Goal: Check status: Check status

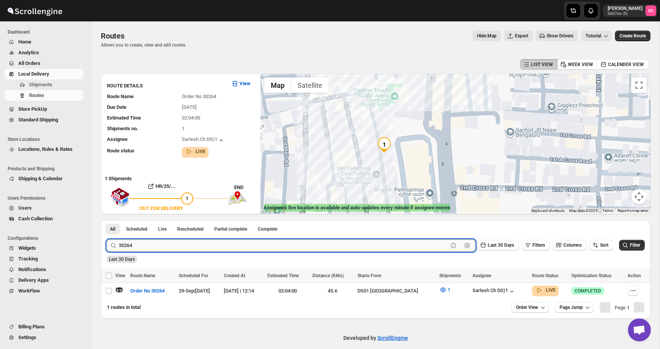
click at [186, 245] on input "30264" at bounding box center [283, 246] width 329 height 12
type input "30260"
click at [107, 221] on button "Submit" at bounding box center [118, 225] width 22 height 8
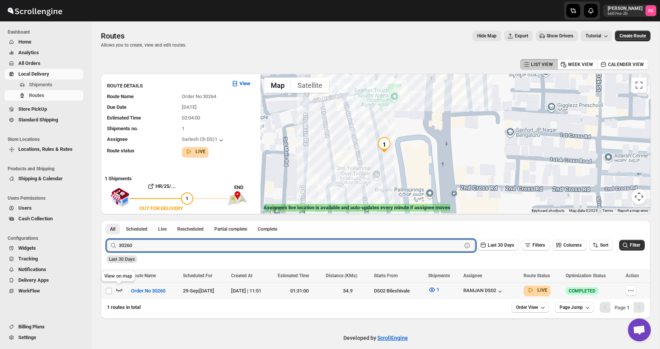
click at [121, 289] on icon "button" at bounding box center [119, 290] width 6 height 3
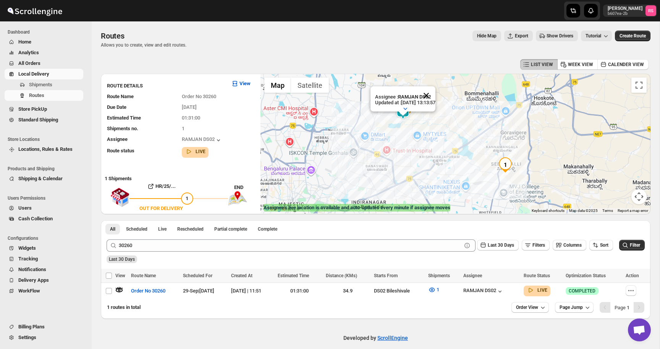
click at [436, 98] on button "Close" at bounding box center [426, 95] width 18 height 18
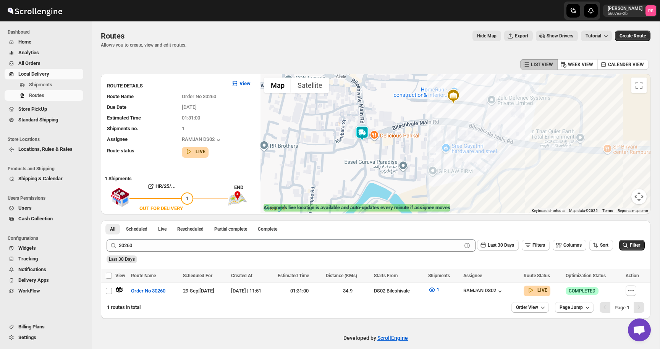
drag, startPoint x: 371, startPoint y: 143, endPoint x: 378, endPoint y: 121, distance: 22.6
click at [378, 121] on div at bounding box center [456, 144] width 390 height 140
click at [436, 291] on icon "button" at bounding box center [432, 290] width 8 height 8
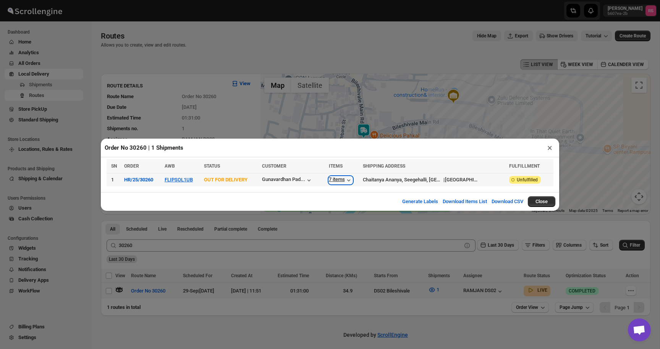
click at [353, 181] on icon "button" at bounding box center [349, 181] width 8 height 8
click at [549, 147] on button "×" at bounding box center [550, 148] width 11 height 11
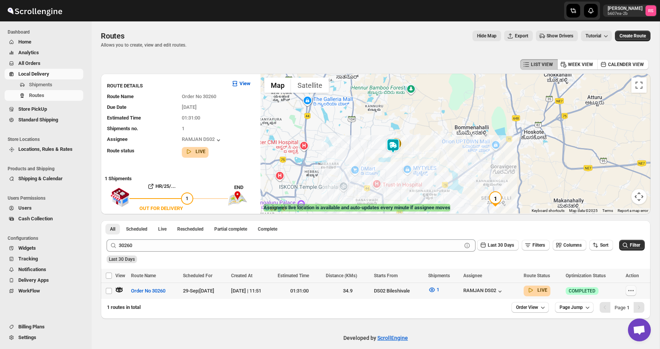
click at [635, 290] on icon "button" at bounding box center [632, 291] width 8 height 8
checkbox input "true"
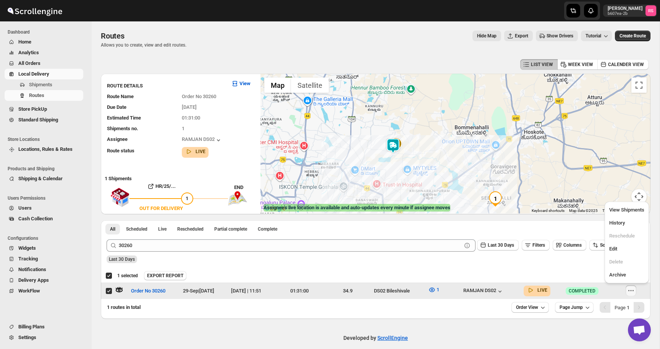
click at [630, 216] on ul "View Shipments History Reschedule Edit Delete Archive" at bounding box center [627, 242] width 40 height 77
checkbox input "false"
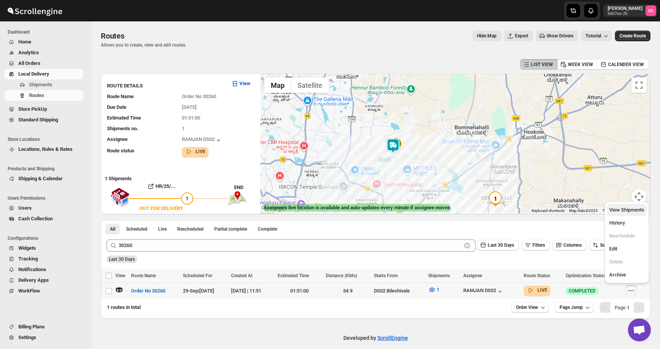
click at [630, 215] on button "View Shipments" at bounding box center [627, 210] width 40 height 12
checkbox input "true"
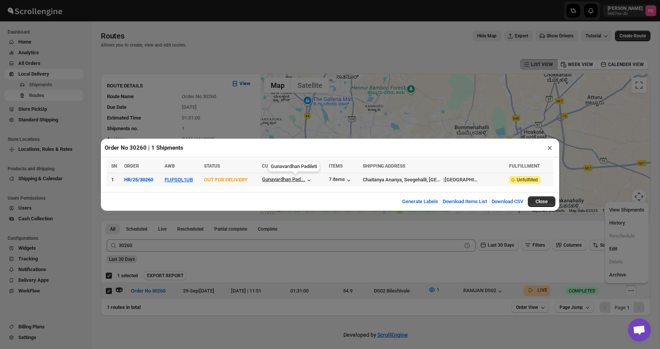
click at [293, 177] on div "Gunavardhan Pad..." at bounding box center [283, 180] width 43 height 6
click at [296, 184] on td "Gunavardhan Pad..." at bounding box center [293, 179] width 67 height 13
click at [193, 180] on button "FLIPSOL1UB" at bounding box center [179, 180] width 28 height 6
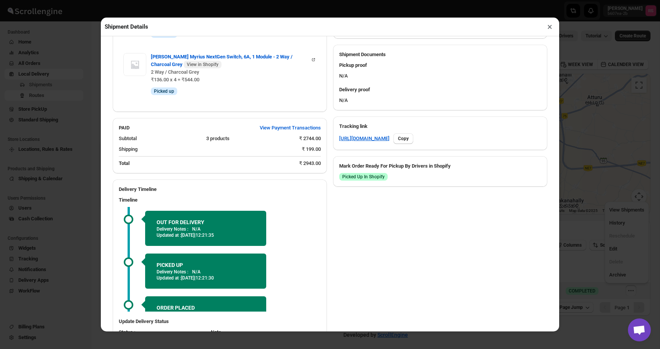
scroll to position [331, 0]
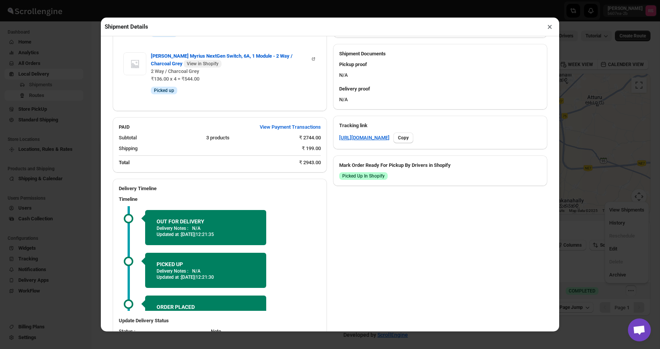
click at [552, 28] on button "×" at bounding box center [550, 26] width 11 height 11
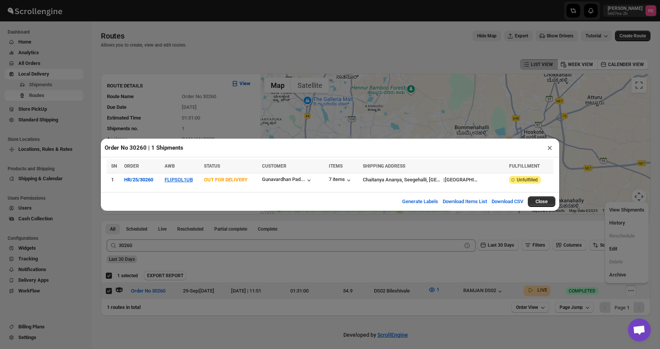
click at [550, 144] on button "×" at bounding box center [550, 148] width 11 height 11
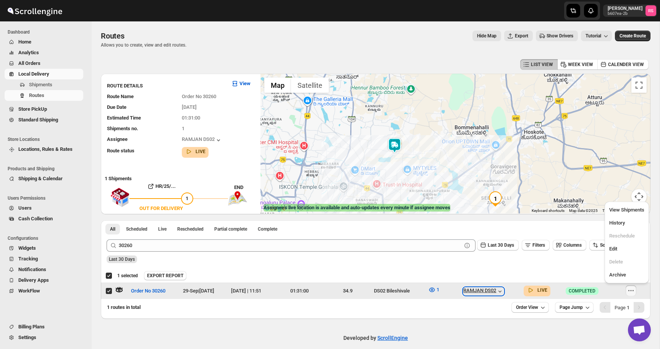
click at [503, 291] on div "RAMJAN DS02" at bounding box center [484, 292] width 41 height 8
click at [496, 280] on div "Deselect route 1 selected EXPORT REPORT EXPORT REPORT" at bounding box center [376, 276] width 550 height 14
click at [495, 288] on div "RAMJAN DS02" at bounding box center [484, 292] width 41 height 8
click at [495, 291] on div "RAMJAN DS02" at bounding box center [484, 292] width 41 height 8
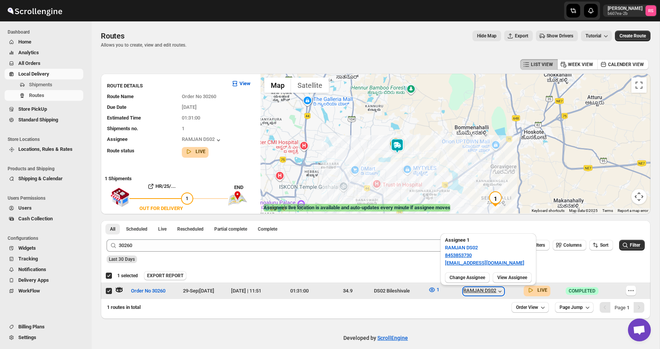
click at [495, 291] on div "RAMJAN DS02" at bounding box center [484, 292] width 41 height 8
click at [489, 293] on div "RAMJAN DS02" at bounding box center [484, 292] width 41 height 8
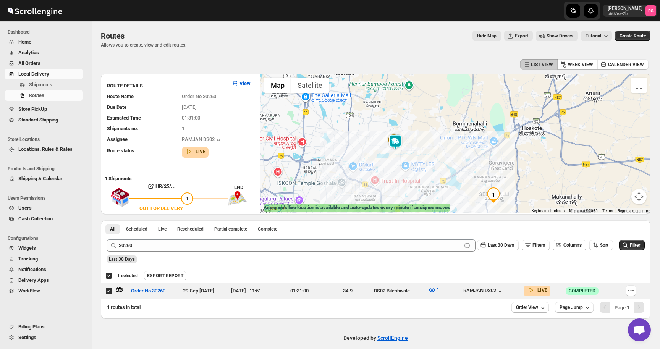
drag, startPoint x: 463, startPoint y: 179, endPoint x: 437, endPoint y: 139, distance: 47.1
click at [437, 139] on div at bounding box center [456, 144] width 390 height 140
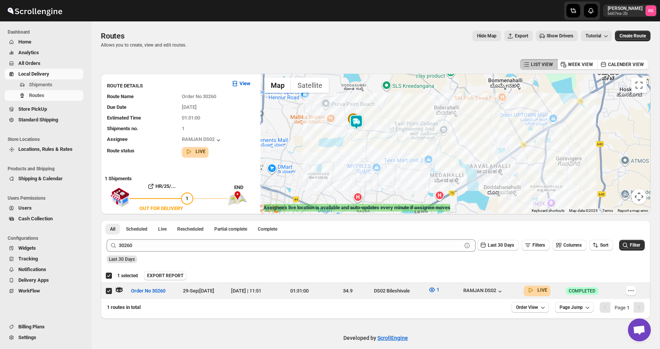
click at [358, 124] on img at bounding box center [356, 122] width 15 height 15
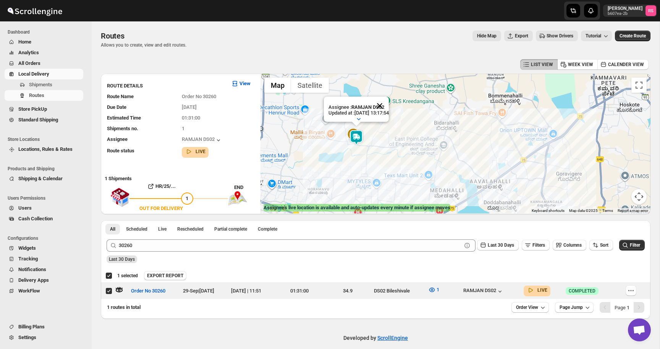
click at [389, 102] on button "Close" at bounding box center [380, 106] width 18 height 18
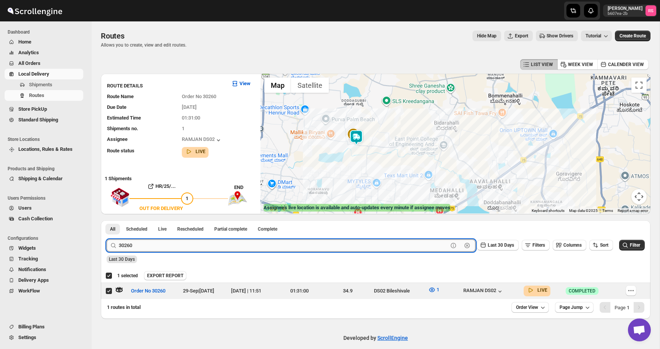
click at [144, 245] on input "30260" at bounding box center [283, 246] width 329 height 12
click at [172, 239] on div "30260 Clear Last 30 Days Filters Columns Sort Filter" at bounding box center [373, 243] width 545 height 18
click at [169, 243] on input "30260" at bounding box center [283, 246] width 329 height 12
click at [180, 243] on input "30260" at bounding box center [283, 246] width 329 height 12
click at [107, 221] on button "Submit" at bounding box center [118, 225] width 22 height 8
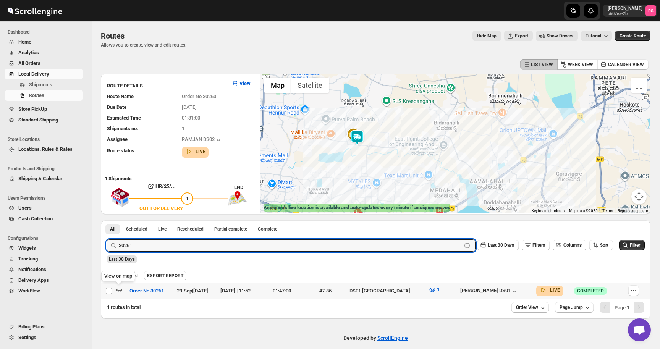
click at [120, 288] on icon "button" at bounding box center [119, 290] width 8 height 8
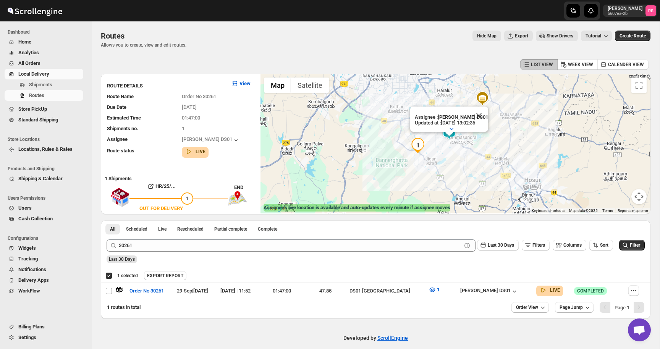
drag, startPoint x: 368, startPoint y: 153, endPoint x: 362, endPoint y: 141, distance: 13.9
click at [362, 141] on div "Assignee : [PERSON_NAME] DS01 Updated at : [DATE] 13:02:36 Duty mode Enabled Ba…" at bounding box center [456, 144] width 390 height 140
click at [475, 114] on button "Close" at bounding box center [479, 116] width 18 height 18
click at [449, 136] on img at bounding box center [449, 132] width 15 height 15
click at [449, 134] on img at bounding box center [449, 132] width 15 height 15
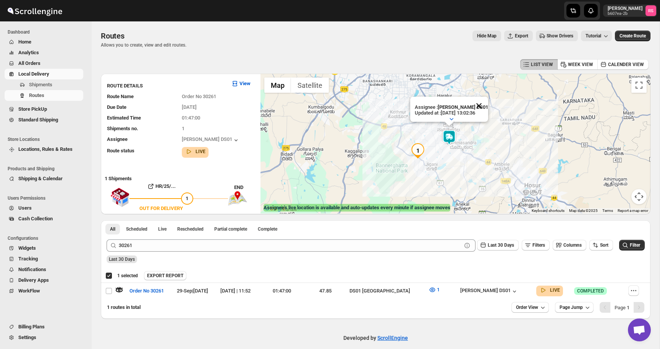
click at [486, 104] on button "Close" at bounding box center [479, 106] width 18 height 18
click at [447, 135] on img at bounding box center [449, 137] width 15 height 15
click at [451, 140] on img at bounding box center [449, 137] width 15 height 15
click at [452, 119] on icon "button" at bounding box center [452, 119] width 4 height 2
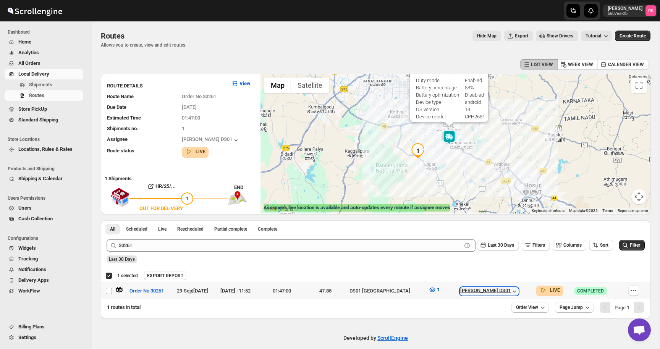
click at [511, 290] on icon "button" at bounding box center [515, 292] width 8 height 8
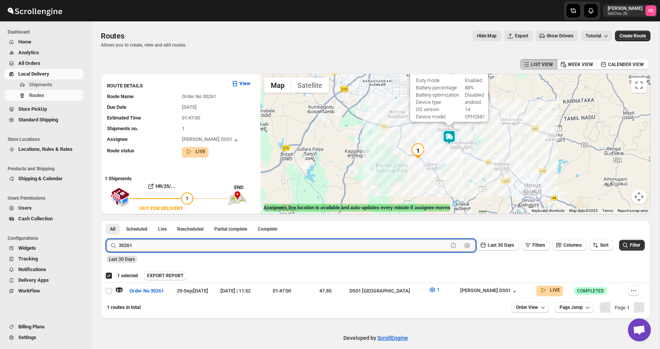
click at [147, 244] on input "30261" at bounding box center [283, 246] width 329 height 12
click at [165, 246] on input "30261" at bounding box center [283, 246] width 329 height 12
click at [107, 221] on button "Submit" at bounding box center [118, 225] width 22 height 8
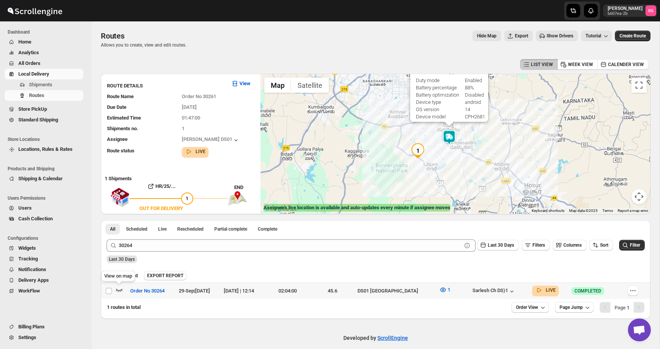
click at [120, 287] on icon "button" at bounding box center [119, 290] width 8 height 8
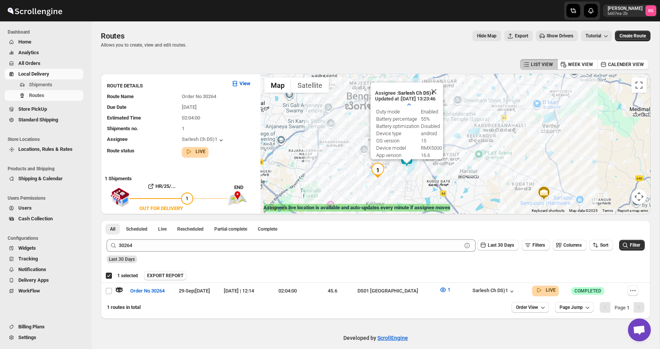
drag, startPoint x: 412, startPoint y: 138, endPoint x: 419, endPoint y: 160, distance: 22.6
click at [419, 160] on div "Assignee : Sarlesh Ch DS)1 Updated at : [DATE] 13:23:46 Duty mode Enabled Batte…" at bounding box center [456, 144] width 390 height 140
click at [441, 95] on button "Close" at bounding box center [434, 92] width 18 height 18
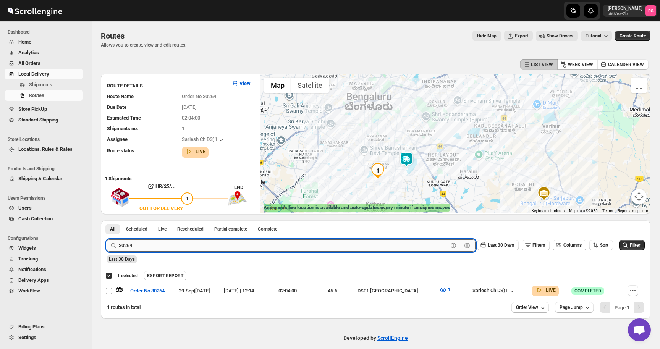
click at [193, 244] on input "30264" at bounding box center [283, 246] width 329 height 12
click at [203, 245] on input "30264" at bounding box center [283, 246] width 329 height 12
click at [107, 221] on button "Submit" at bounding box center [118, 225] width 22 height 8
click at [120, 289] on icon "button" at bounding box center [119, 290] width 8 height 8
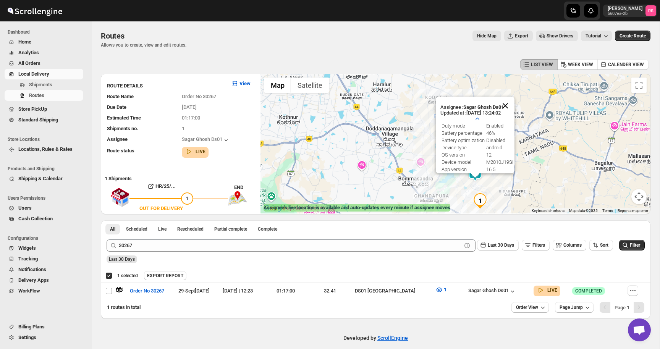
click at [504, 107] on button "Close" at bounding box center [506, 106] width 18 height 18
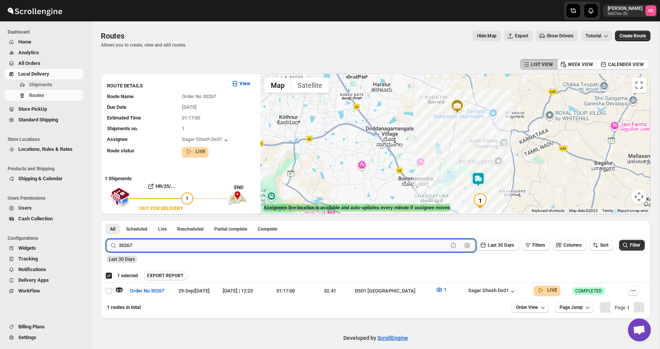
click at [140, 246] on input "30267" at bounding box center [283, 246] width 329 height 12
click at [161, 242] on input "30267" at bounding box center [283, 246] width 329 height 12
click at [107, 221] on button "Submit" at bounding box center [118, 225] width 22 height 8
click at [120, 292] on icon "button" at bounding box center [119, 290] width 8 height 8
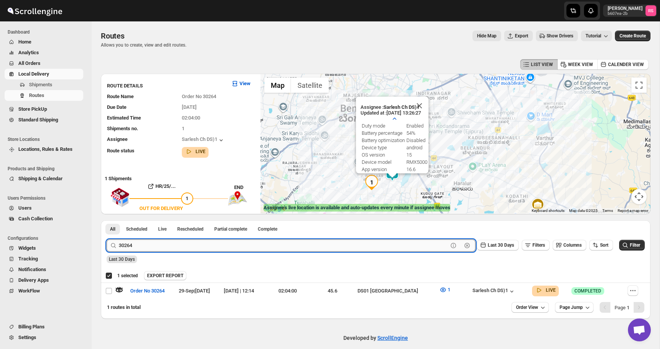
click at [153, 248] on input "30264" at bounding box center [283, 246] width 329 height 12
click at [183, 241] on input "30264" at bounding box center [283, 246] width 329 height 12
click at [107, 221] on button "Submit" at bounding box center [118, 225] width 22 height 8
click at [118, 289] on icon "button" at bounding box center [119, 290] width 8 height 8
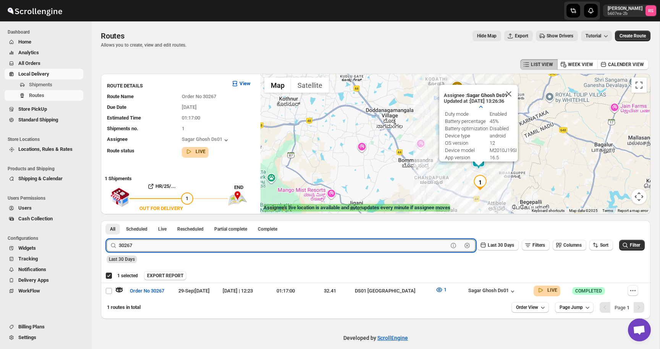
click at [255, 247] on input "30267" at bounding box center [283, 246] width 329 height 12
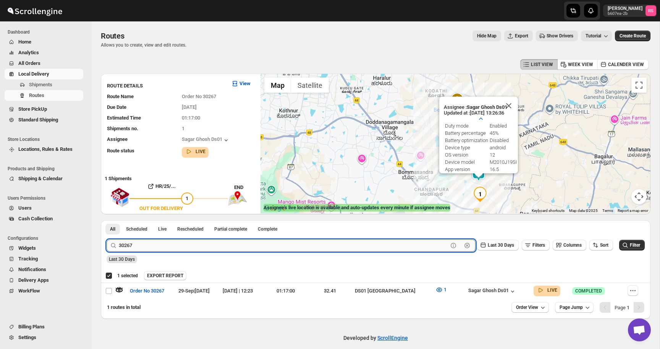
click at [257, 247] on input "30267" at bounding box center [283, 246] width 329 height 12
click at [107, 221] on button "Submit" at bounding box center [118, 225] width 22 height 8
click at [122, 290] on icon "button" at bounding box center [119, 290] width 6 height 3
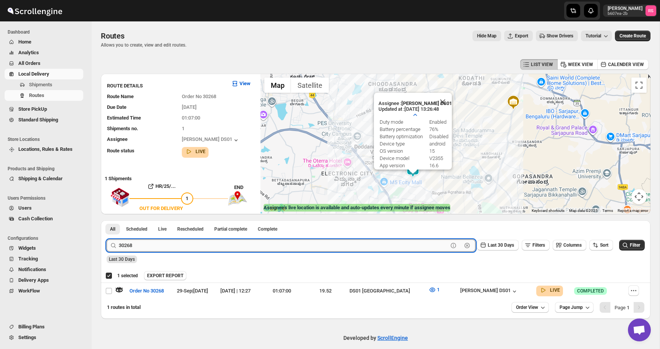
click at [192, 240] on input "30268" at bounding box center [283, 246] width 329 height 12
click at [215, 245] on input "30268" at bounding box center [283, 246] width 329 height 12
click at [107, 221] on button "Submit" at bounding box center [118, 225] width 22 height 8
click at [117, 290] on icon "button" at bounding box center [119, 290] width 6 height 3
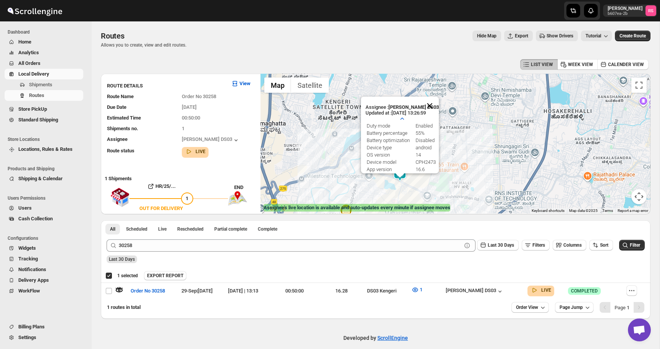
click at [431, 104] on button "Close" at bounding box center [430, 106] width 18 height 18
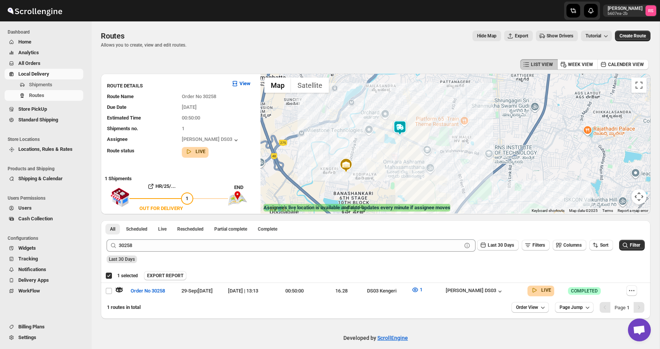
drag, startPoint x: 417, startPoint y: 148, endPoint x: 417, endPoint y: 102, distance: 45.9
click at [417, 102] on div at bounding box center [456, 144] width 390 height 140
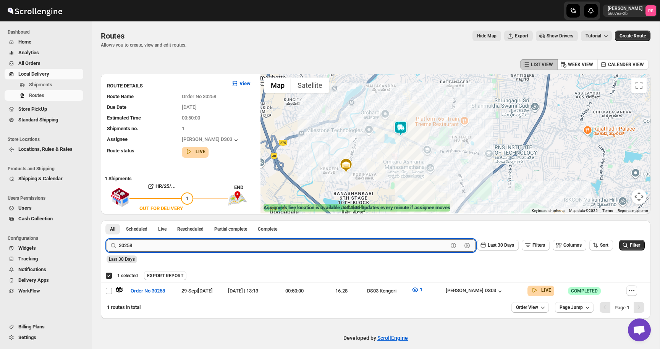
click at [206, 246] on input "30258" at bounding box center [283, 246] width 329 height 12
click at [223, 241] on input "30258" at bounding box center [283, 246] width 329 height 12
click at [107, 221] on button "Submit" at bounding box center [118, 225] width 22 height 8
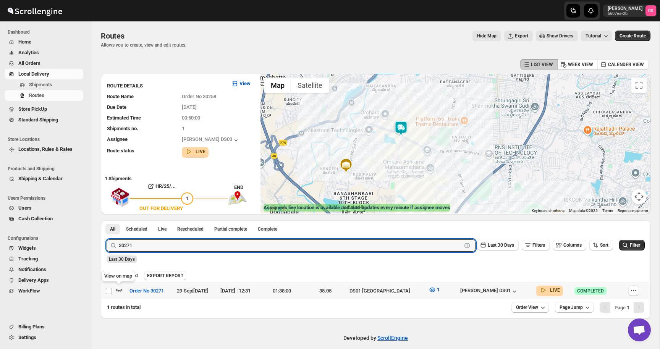
click at [120, 289] on icon "button" at bounding box center [119, 290] width 8 height 8
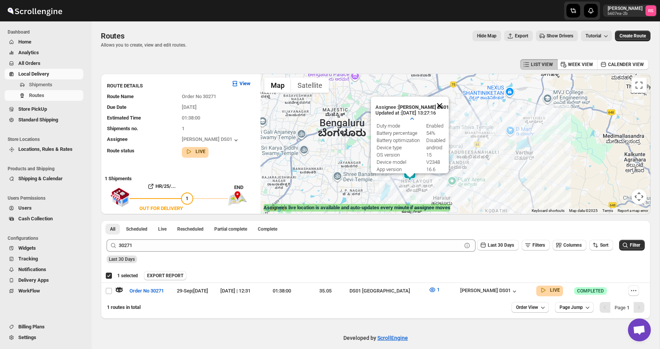
click at [441, 103] on button "Close" at bounding box center [440, 106] width 18 height 18
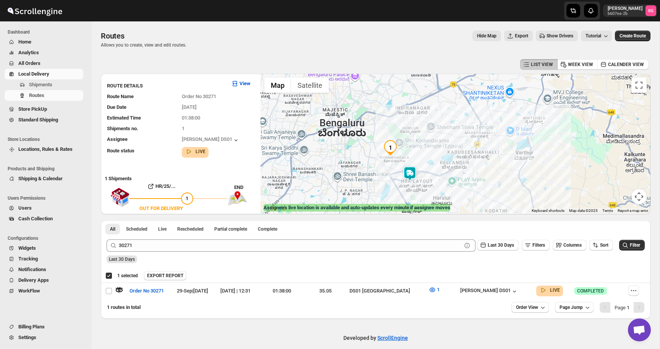
click at [441, 103] on div at bounding box center [456, 144] width 390 height 140
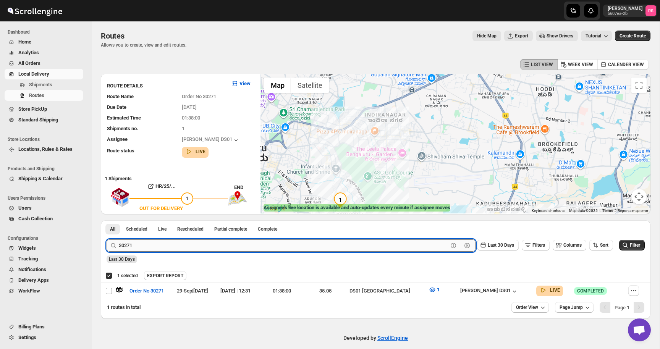
click at [167, 247] on input "30271" at bounding box center [283, 246] width 329 height 12
click at [193, 246] on input "30271" at bounding box center [283, 246] width 329 height 12
click at [107, 221] on button "Submit" at bounding box center [118, 225] width 22 height 8
click at [120, 287] on icon "button" at bounding box center [119, 290] width 8 height 8
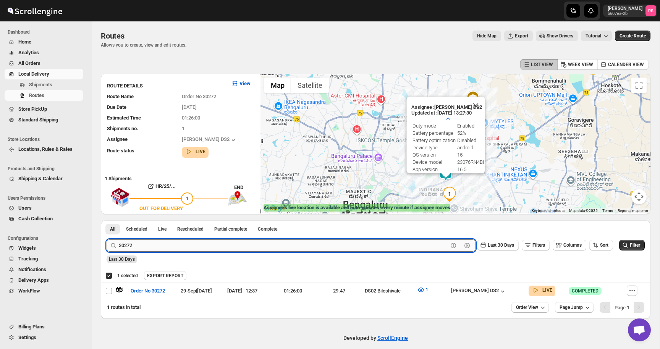
click at [250, 245] on input "30272" at bounding box center [283, 246] width 329 height 12
click at [256, 245] on input "30272" at bounding box center [283, 246] width 329 height 12
type input "30273"
click at [107, 221] on button "Submit" at bounding box center [118, 225] width 22 height 8
click at [120, 288] on icon "button" at bounding box center [119, 290] width 8 height 8
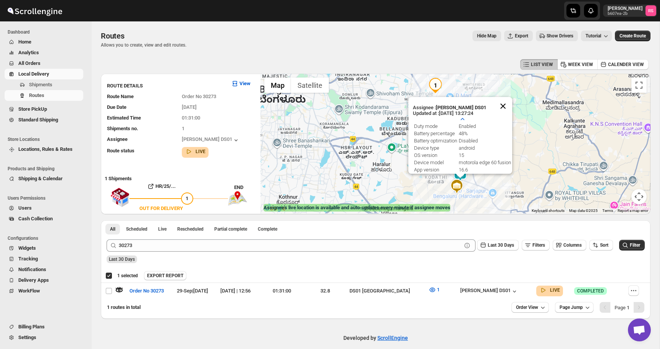
click at [508, 104] on button "Close" at bounding box center [503, 106] width 18 height 18
